Goal: Information Seeking & Learning: Find specific fact

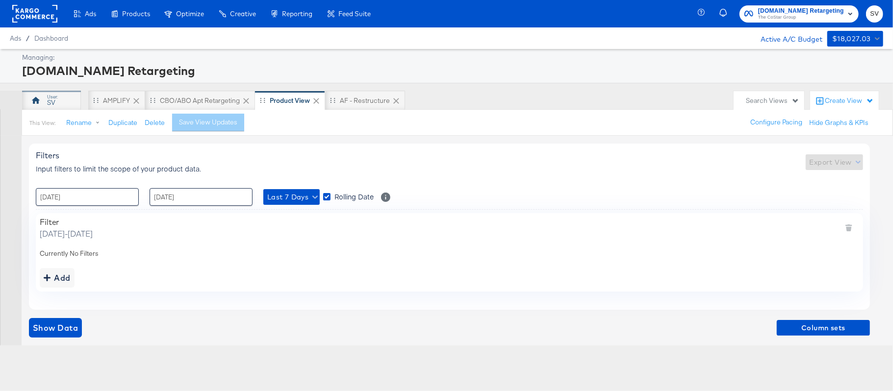
drag, startPoint x: 153, startPoint y: 2, endPoint x: 52, endPoint y: 106, distance: 145.7
click at [52, 106] on div "SV" at bounding box center [51, 102] width 8 height 9
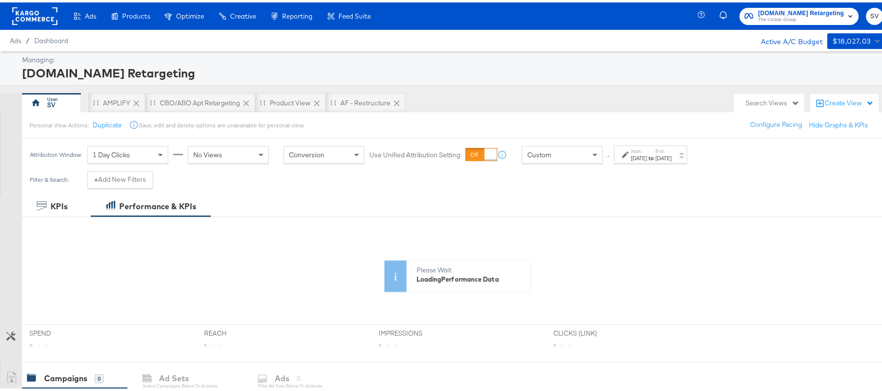
click at [52, 106] on div "SV" at bounding box center [51, 102] width 8 height 9
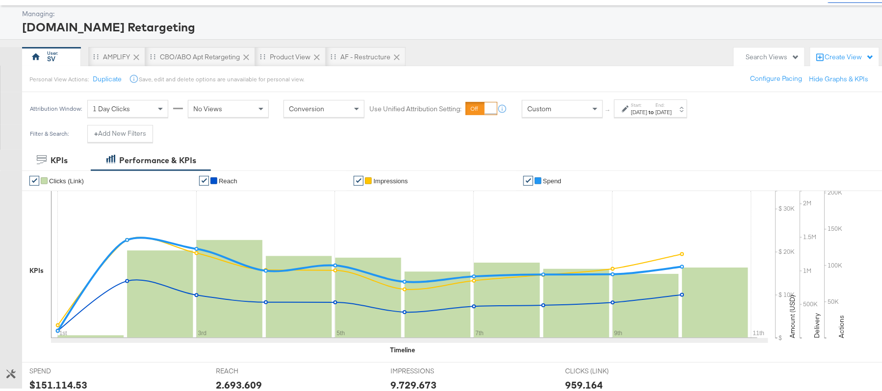
scroll to position [47, 0]
click at [644, 107] on div "[DATE]" at bounding box center [639, 109] width 16 height 8
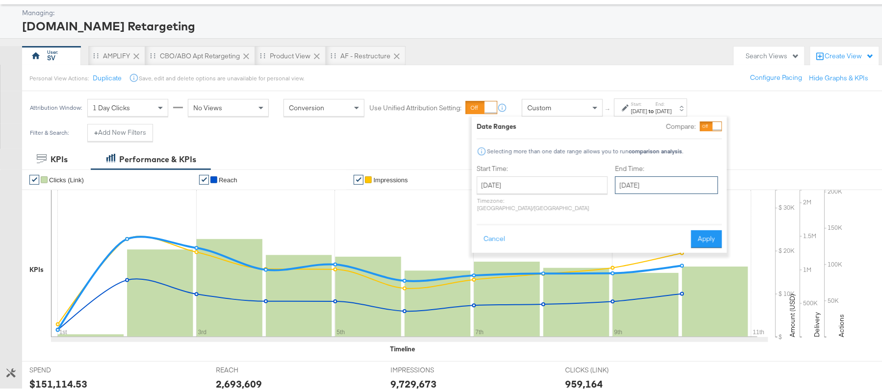
click at [617, 187] on input "September 10th 2025" at bounding box center [666, 183] width 103 height 18
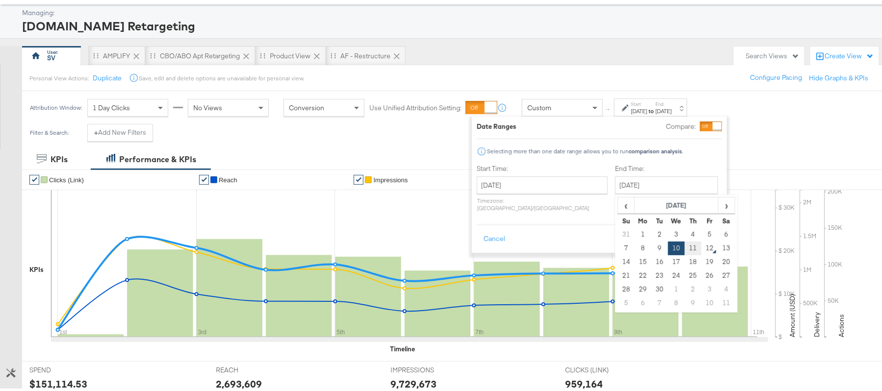
click at [685, 248] on td "11" at bounding box center [693, 246] width 17 height 14
type input "September 11th 2025"
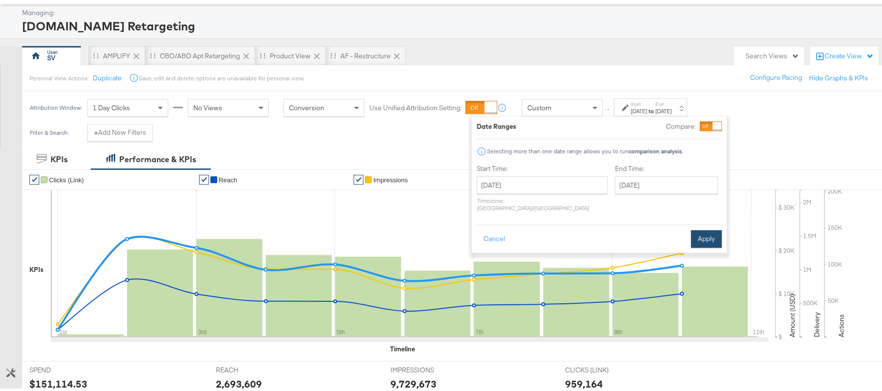
click at [705, 228] on button "Apply" at bounding box center [706, 237] width 31 height 18
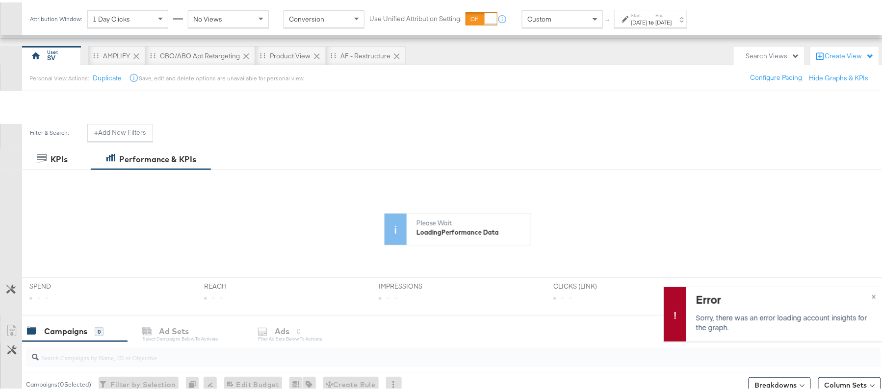
scroll to position [240, 0]
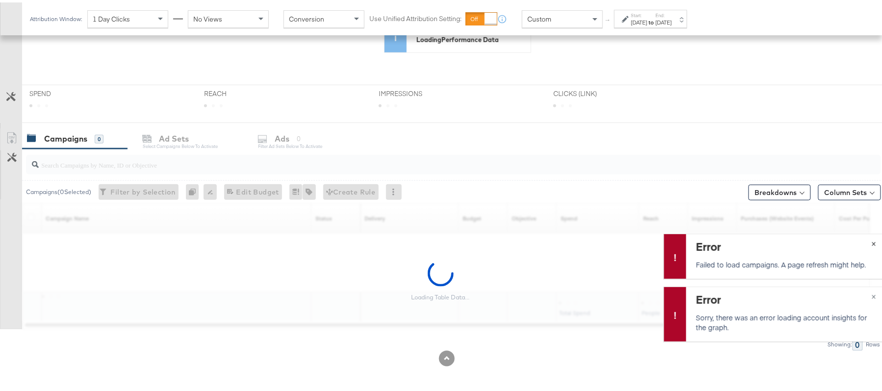
click at [872, 241] on span "×" at bounding box center [874, 240] width 4 height 11
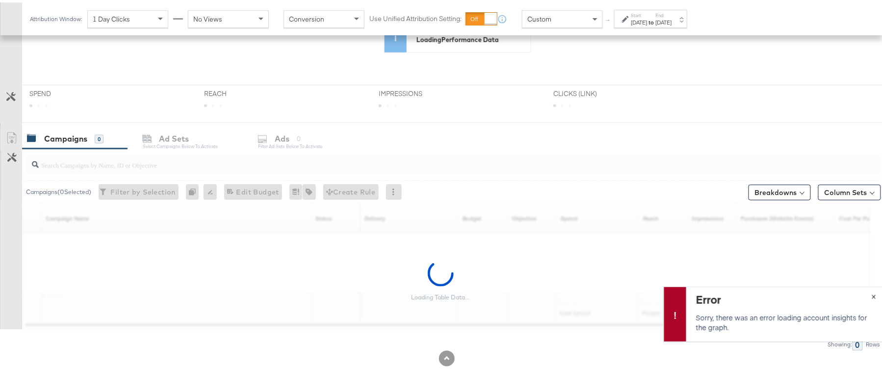
click at [872, 294] on span "×" at bounding box center [874, 293] width 4 height 11
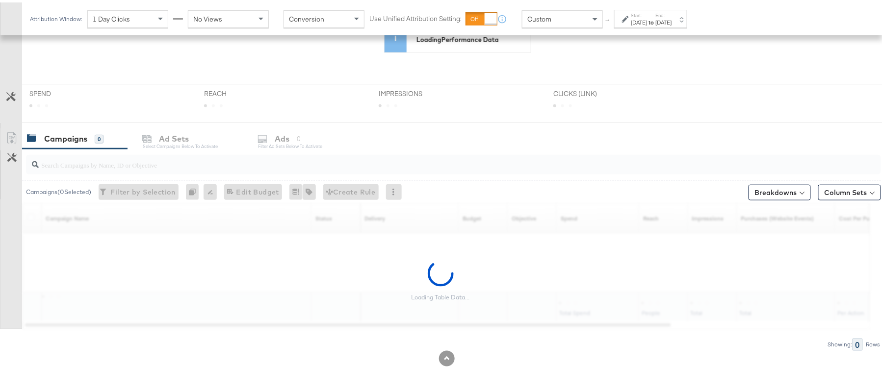
click at [191, 170] on div at bounding box center [453, 163] width 855 height 20
paste input "APTS_B2C_Display_National_Facebook_RTG_Leads_SocialDisplay_Retargeting_Diamond_…"
type input "APTS_B2C_Display_National_Facebook_RTG_Leads_SocialDisplay_Retargeting_Diamond_…"
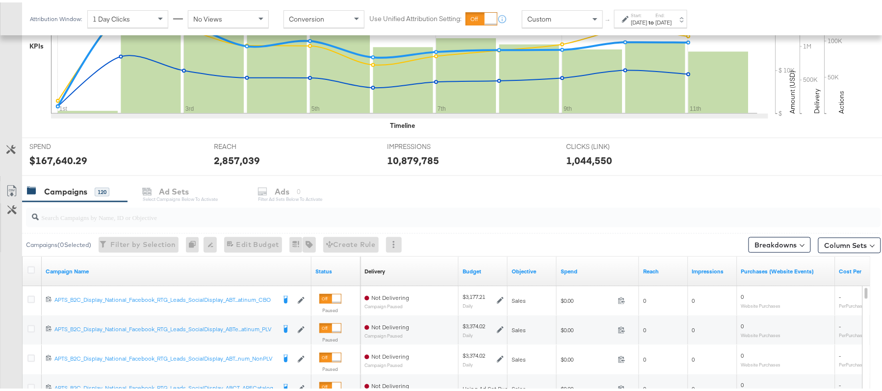
scroll to position [281, 0]
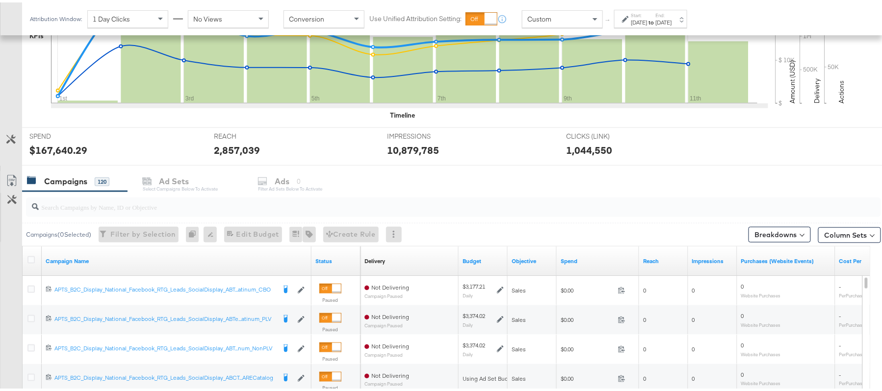
click at [155, 215] on div at bounding box center [453, 205] width 855 height 20
paste input "APTS_B2C_Display_National_Facebook_RTG_Leads_SocialDisplay_Retargeting_Diamond_…"
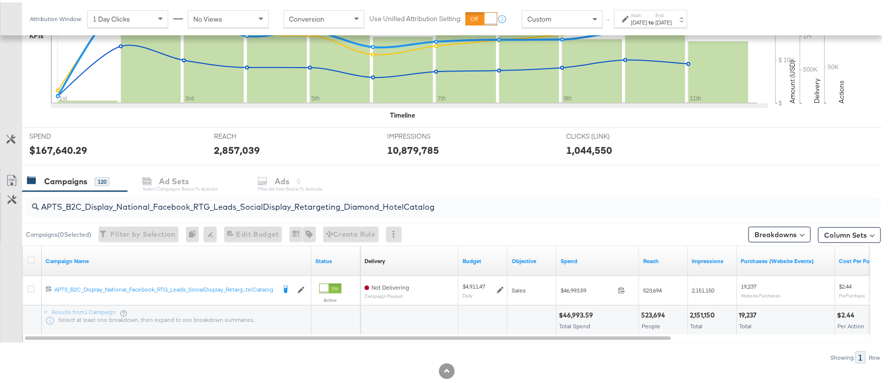
click at [578, 311] on div "$46,993.59" at bounding box center [577, 313] width 37 height 9
copy div "46,993.59"
click at [202, 200] on input "APTS_B2C_Display_National_Facebook_RTG_Leads_SocialDisplay_Retargeting_Diamond_…" at bounding box center [421, 200] width 764 height 19
paste input "alwayson_Retargeting_DARE24_DiamondPlatinum"
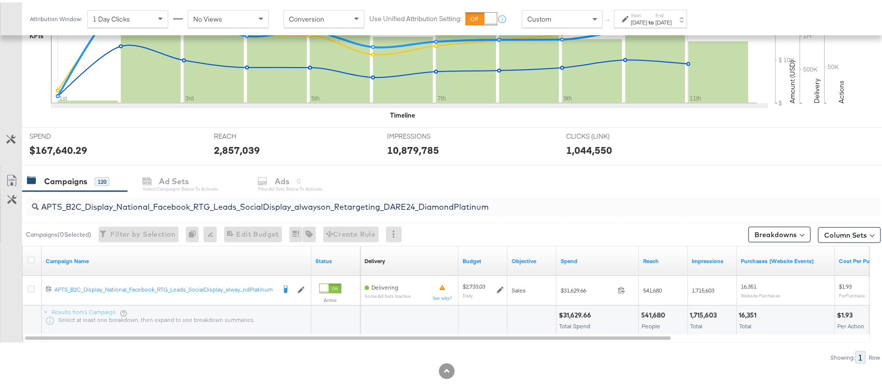
click at [575, 312] on div "$31,629.66" at bounding box center [576, 313] width 35 height 9
copy div "31,629.66"
click at [139, 201] on input "APTS_B2C_Display_National_Facebook_RTG_Leads_SocialDisplay_alwayson_Retargeting…" at bounding box center [421, 200] width 764 height 19
paste input "FR_B2C_Display_National_Facebook_RTG_Leads_SocialDisplay_alwayson_Retargeting_FR"
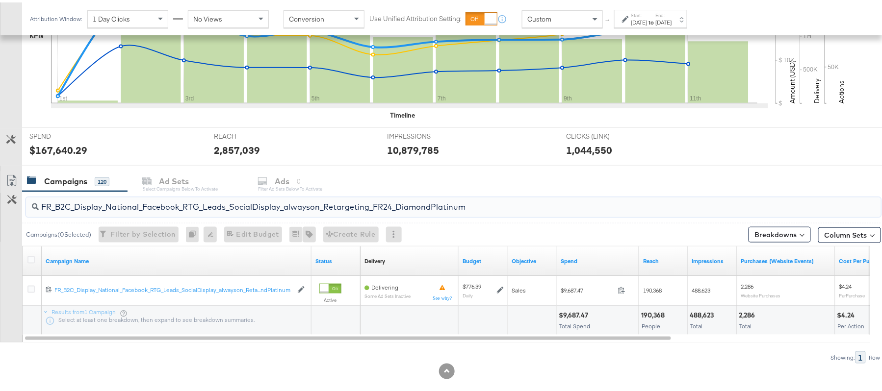
click at [576, 314] on div "$9,687.47" at bounding box center [575, 313] width 32 height 9
copy div "9,687.47"
click at [163, 208] on input "FR_B2C_Display_National_Facebook_RTG_Leads_SocialDisplay_alwayson_Retargeting_F…" at bounding box center [421, 200] width 764 height 19
paste input "AF_B2C_Display_National_Facebook_RTG_Leads_SocialDisplay_alwayson_Retargeting_AF"
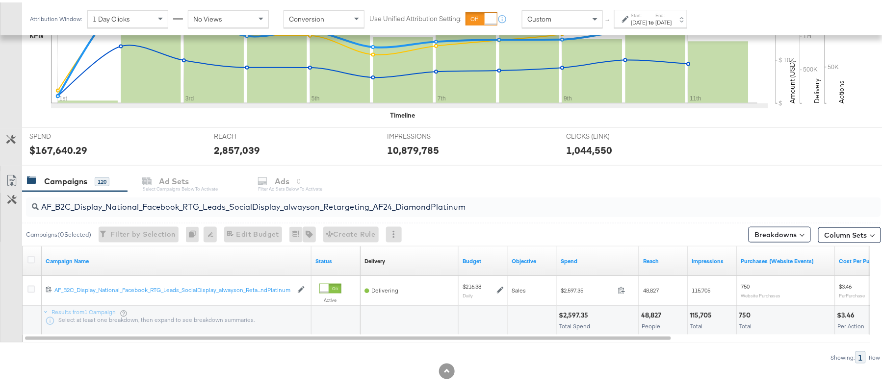
click at [572, 313] on div "$2,597.35" at bounding box center [575, 313] width 32 height 9
copy div "2,597.35"
click at [197, 201] on input "AF_B2C_Display_National_Facebook_RTG_Leads_SocialDisplay_alwayson_Retargeting_A…" at bounding box center [421, 200] width 764 height 19
paste input "HL_B2C_Display_National_Facebook_RTG_Leads_SocialDisplay_alwayson_Retargeting_A…"
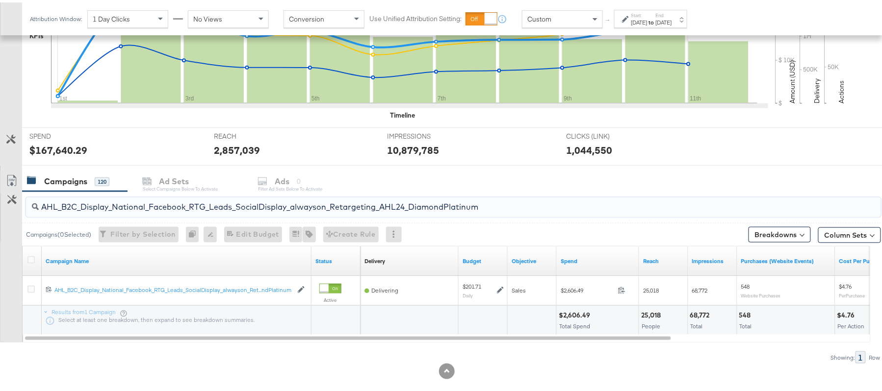
click at [577, 313] on div "$2,606.49" at bounding box center [576, 313] width 34 height 9
copy div "2,606.49"
click at [236, 202] on input "AHL_B2C_Display_National_Facebook_RTG_Leads_SocialDisplay_alwayson_Retargeting_…" at bounding box center [421, 200] width 764 height 19
paste input "PTS_B2C_Display_National_Facebook_PRO_Traffic_SocialDisplay_alwayson_ASC_DARE24…"
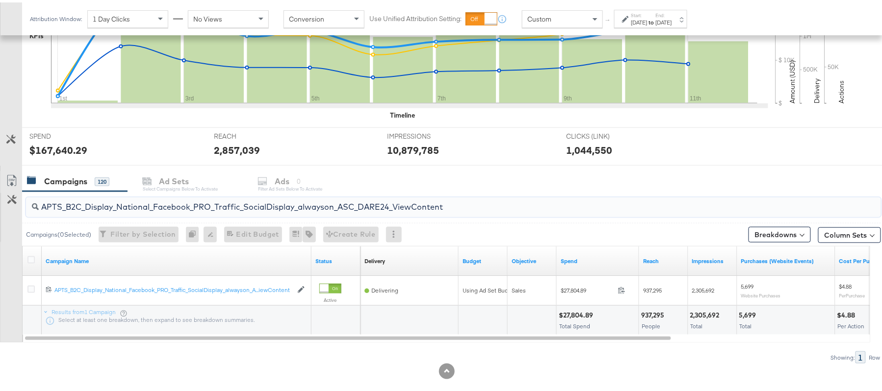
click at [574, 311] on div "$27,804.89" at bounding box center [577, 313] width 37 height 9
copy div "27,804.89"
click at [180, 199] on input "APTS_B2C_Display_National_Facebook_PRO_Traffic_SocialDisplay_alwayson_ASC_DARE2…" at bounding box center [421, 200] width 764 height 19
paste input "Leads_SocialDisplay_alwayson_ASC_DARE24_Purchase"
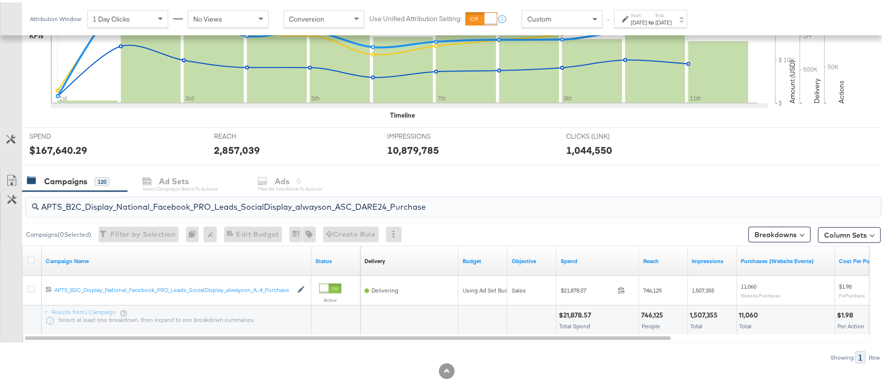
click at [567, 309] on div "$21,878.57 Total Spend" at bounding box center [598, 318] width 82 height 29
copy div "21,878.57"
click at [194, 201] on input "APTS_B2C_Display_National_Facebook_PRO_Leads_SocialDisplay_alwayson_ASC_DARE24_…" at bounding box center [421, 200] width 764 height 19
paste input "F_B2C_Display_National_Facebook_PRO_Traffic_SocialDisplay_alwayson_ASC_AF24_Vie…"
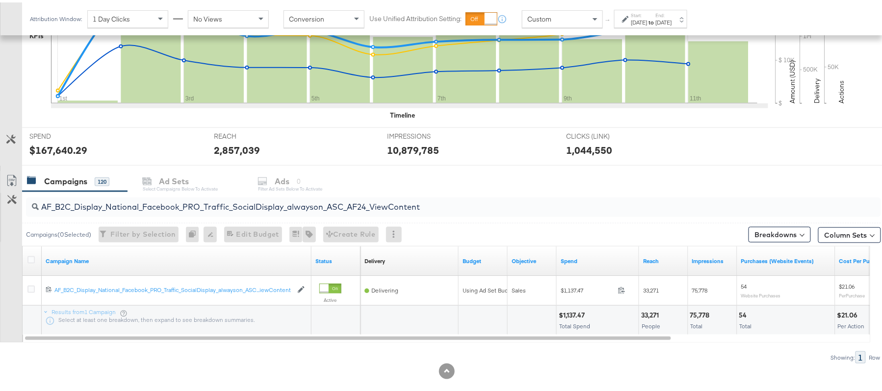
click at [570, 311] on div "$1,137.47" at bounding box center [573, 313] width 29 height 9
copy div "1,137.47"
click at [192, 201] on input "AF_B2C_Display_National_Facebook_PRO_Traffic_SocialDisplay_alwayson_ASC_AF24_Vi…" at bounding box center [421, 200] width 764 height 19
paste input "FR_B2C_Display_National_Facebook_PRO_Traffic_SocialDisplay_alwayson_ASC_FR"
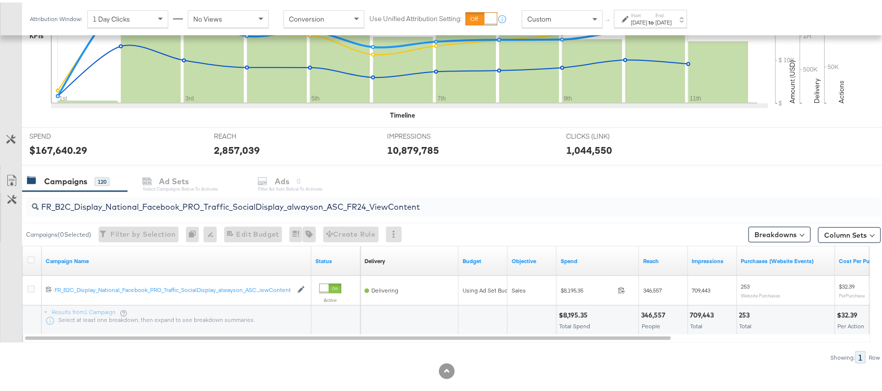
click at [574, 316] on div "$8,195.35" at bounding box center [575, 313] width 32 height 9
copy div "8,195.35"
click at [181, 194] on input "FR_B2C_Display_National_Facebook_PRO_Traffic_SocialDisplay_alwayson_ASC_FR24_Vi…" at bounding box center [421, 200] width 764 height 19
paste input "AHL_B2C_Display_National_Facebook_PRO_Traffic_SocialDisplay_alwayson_ASC_AHL"
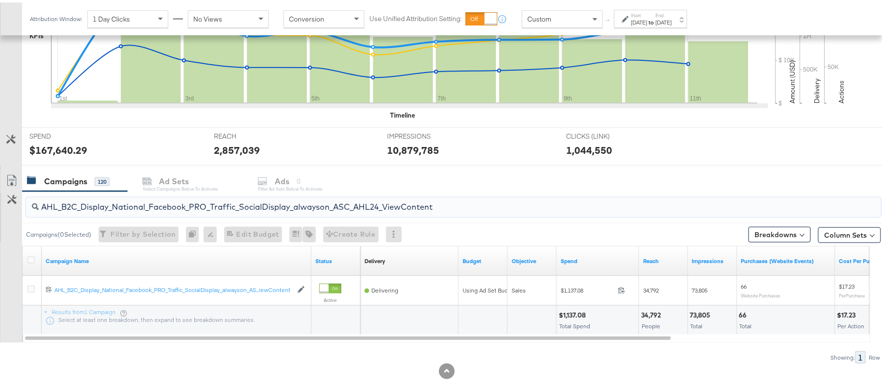
type input "AHL_B2C_Display_National_Facebook_PRO_Traffic_SocialDisplay_alwayson_ASC_AHL24_…"
click at [577, 316] on div "$1,137.08" at bounding box center [574, 313] width 30 height 9
copy div "1,137.08"
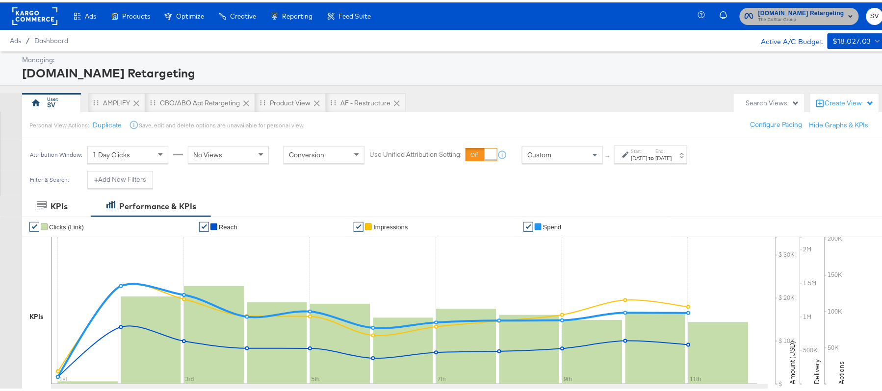
click at [812, 16] on span "The CoStar Group" at bounding box center [801, 18] width 86 height 8
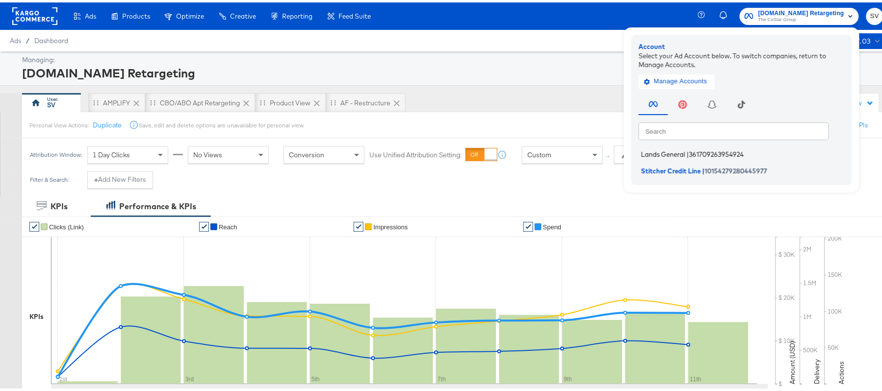
click at [654, 148] on span "Lands General" at bounding box center [663, 152] width 44 height 8
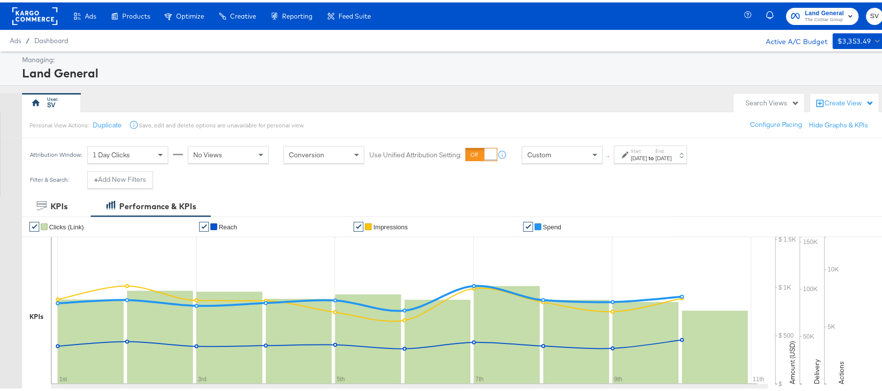
click at [648, 156] on div "[DATE]" at bounding box center [639, 156] width 16 height 8
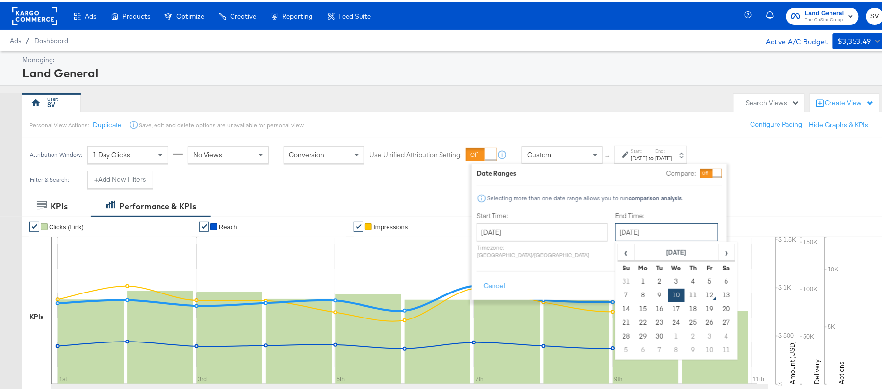
click at [629, 232] on input "September 10th 2025" at bounding box center [666, 230] width 103 height 18
click at [685, 297] on td "11" at bounding box center [693, 294] width 17 height 14
type input "September 11th 2025"
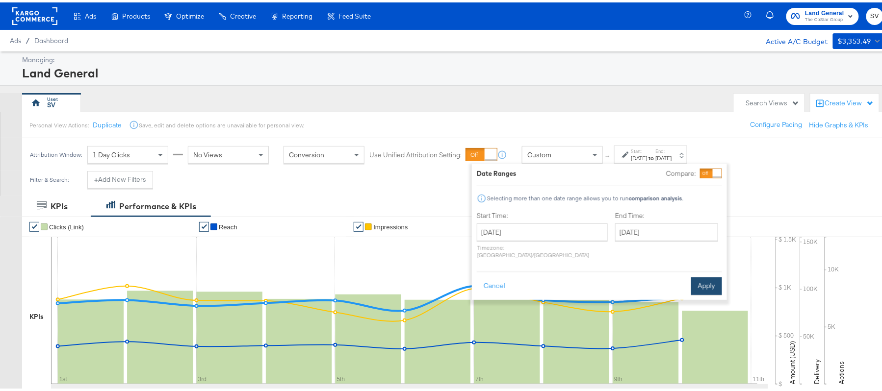
click at [714, 279] on button "Apply" at bounding box center [706, 284] width 31 height 18
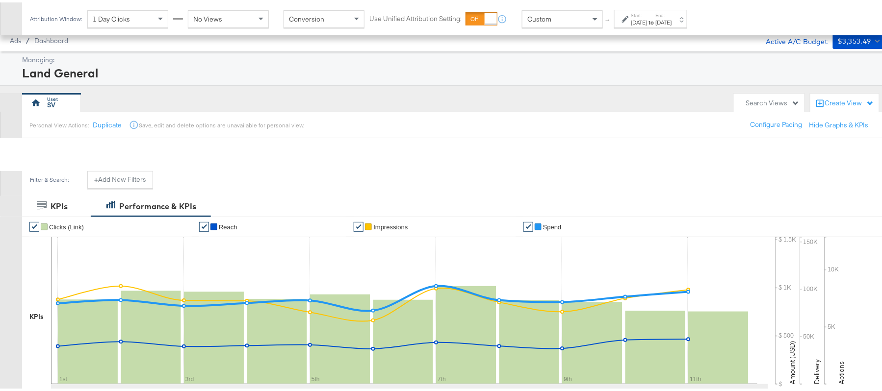
scroll to position [324, 0]
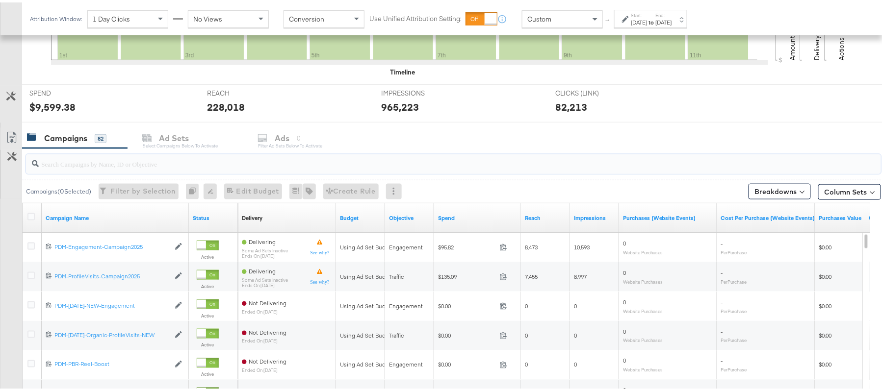
click at [150, 167] on input "search" at bounding box center [421, 157] width 764 height 19
paste input "B2C_LAND_KC_RT_Sig_24"
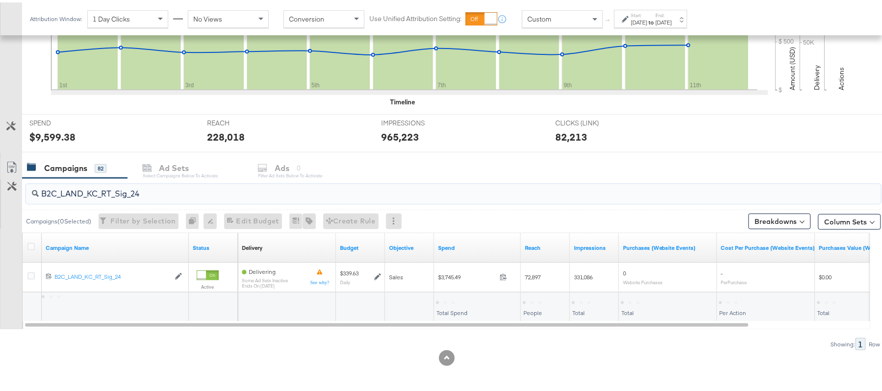
scroll to position [295, 0]
click at [452, 302] on div "$3,745.49" at bounding box center [452, 299] width 33 height 9
copy div "3,745.49"
click at [122, 181] on input "B2C_LAND_KC_RT_Sig_24" at bounding box center [421, 187] width 764 height 19
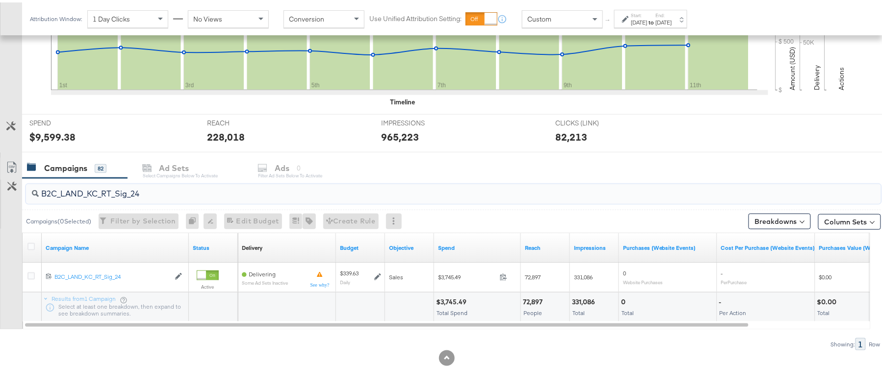
paste input "B_Ecommerce_KC_Retargeting_LW&LOA_Traffic"
click at [446, 298] on div "$182.56" at bounding box center [449, 299] width 27 height 9
copy div "182.56"
click at [193, 199] on div "B2B_Ecommerce_KC_Retargeting_LW&LOA_Traffic" at bounding box center [453, 192] width 855 height 20
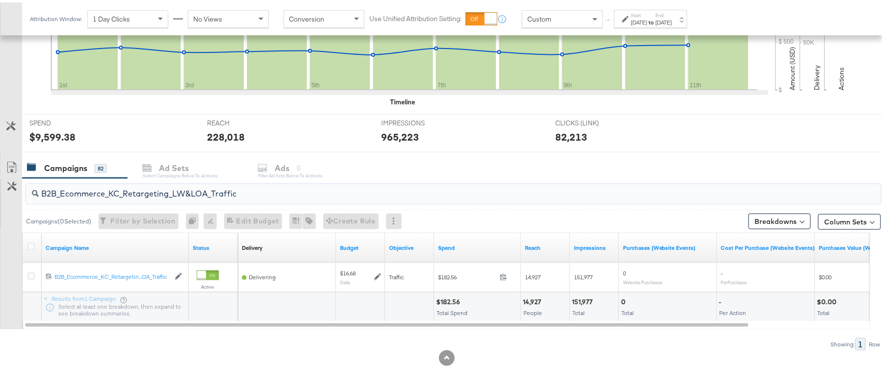
paste input "KC_Retargeting_Prospects & Clients_Conversions"
click at [445, 295] on div "$182.87 Total Spend" at bounding box center [477, 304] width 86 height 29
copy div "182.87"
click at [165, 190] on input "B2B_KC_Retargeting_Prospects & Clients_Conversions" at bounding box center [421, 187] width 764 height 19
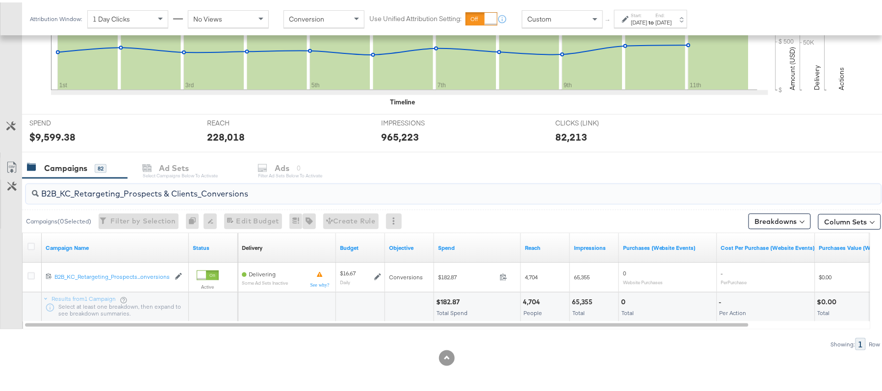
paste input "C_LAND_KC_Pros_Sig"
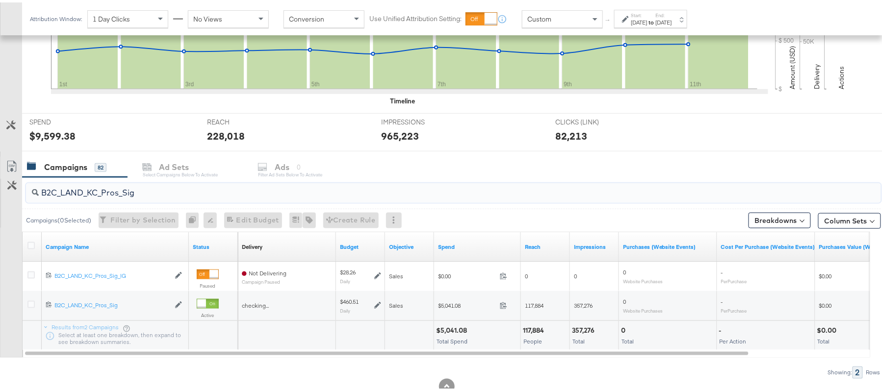
type input "B2C_LAND_KC_Pros_Sig"
click at [446, 333] on div "$5,041.08" at bounding box center [453, 328] width 34 height 9
copy div "5,041.08"
